Goal: Transaction & Acquisition: Purchase product/service

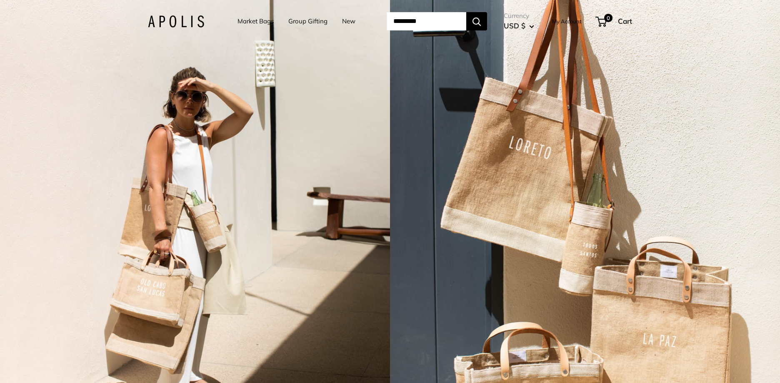
click at [388, 382] on div "2 / 5" at bounding box center [195, 191] width 390 height 383
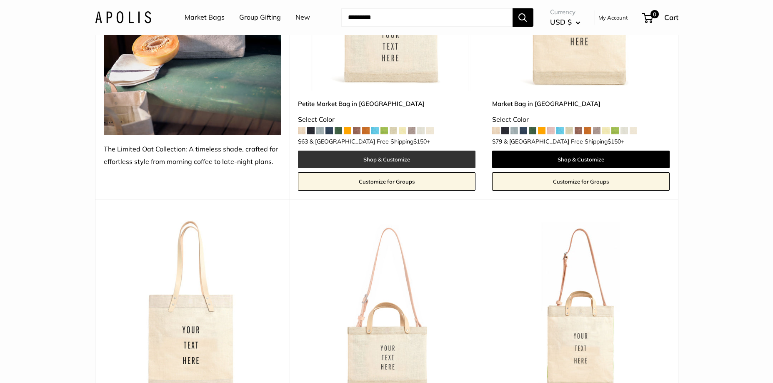
scroll to position [267, 0]
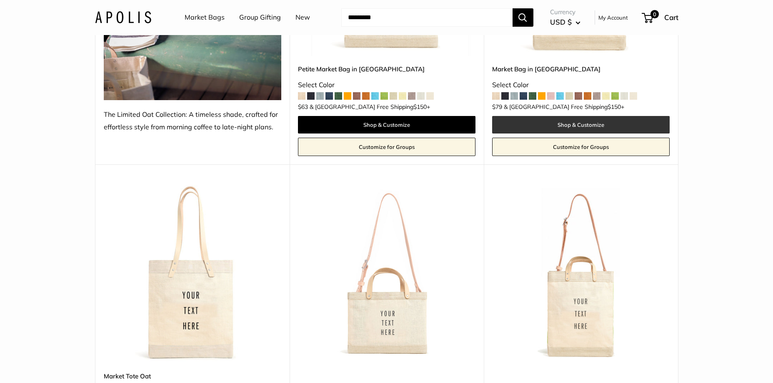
click at [578, 117] on link "Shop & Customize" at bounding box center [581, 125] width 178 height 18
